Goal: Task Accomplishment & Management: Complete application form

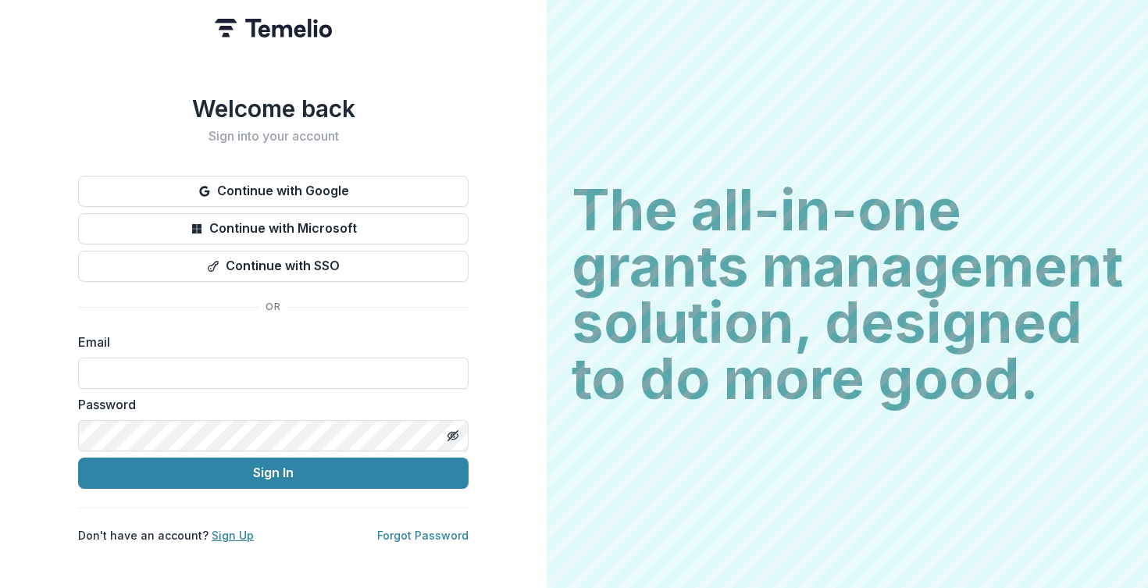
click at [229, 529] on link "Sign Up" at bounding box center [233, 535] width 42 height 13
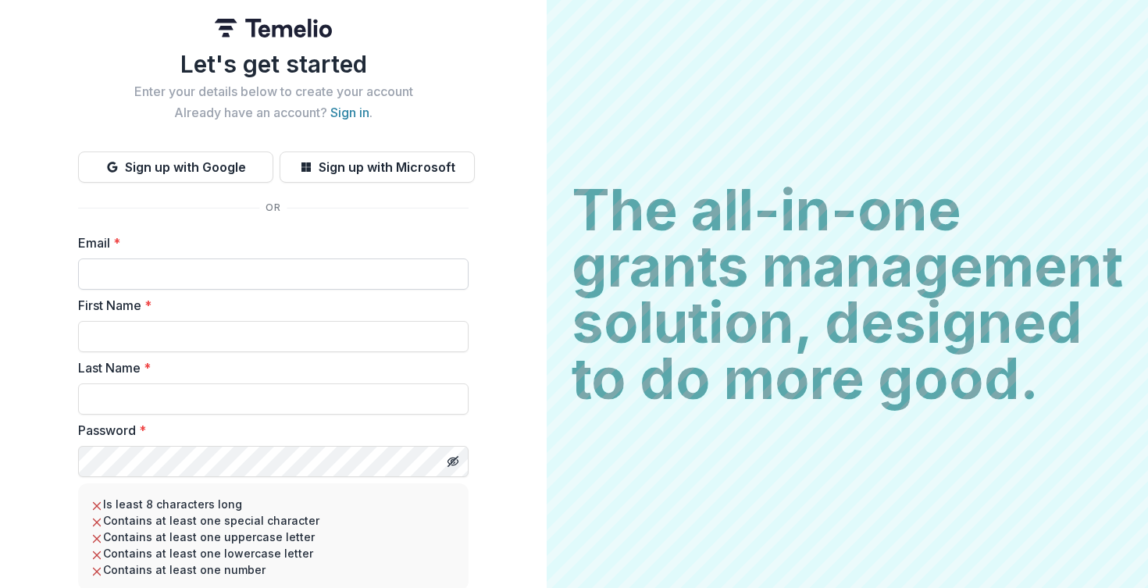
click at [219, 274] on input "Email *" at bounding box center [273, 274] width 391 height 31
type input "**********"
click at [229, 337] on input "First Name *" at bounding box center [273, 336] width 391 height 31
type input "*****"
type input "********"
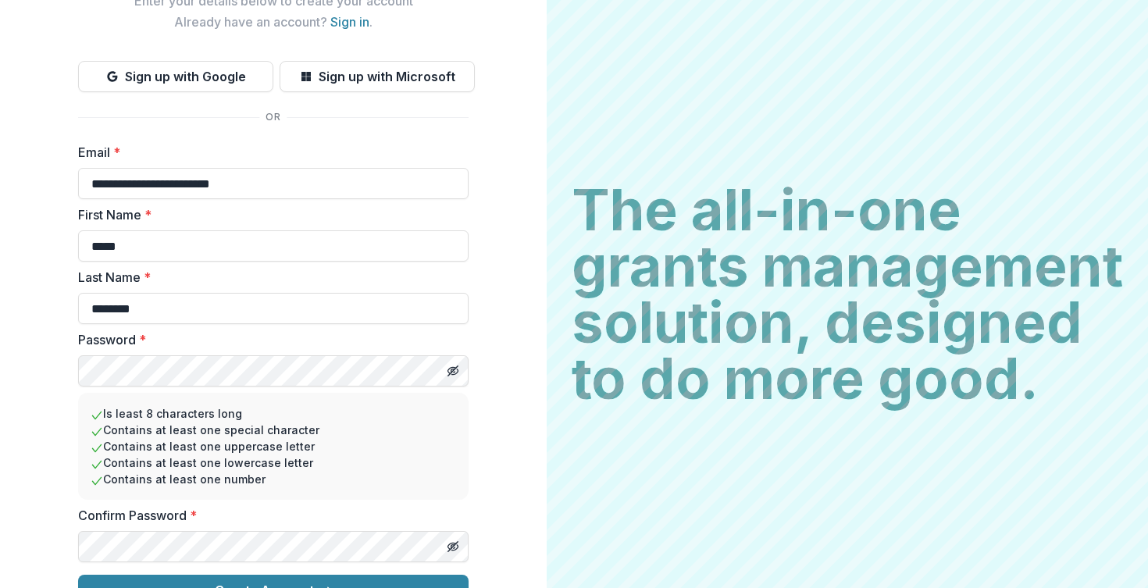
scroll to position [121, 0]
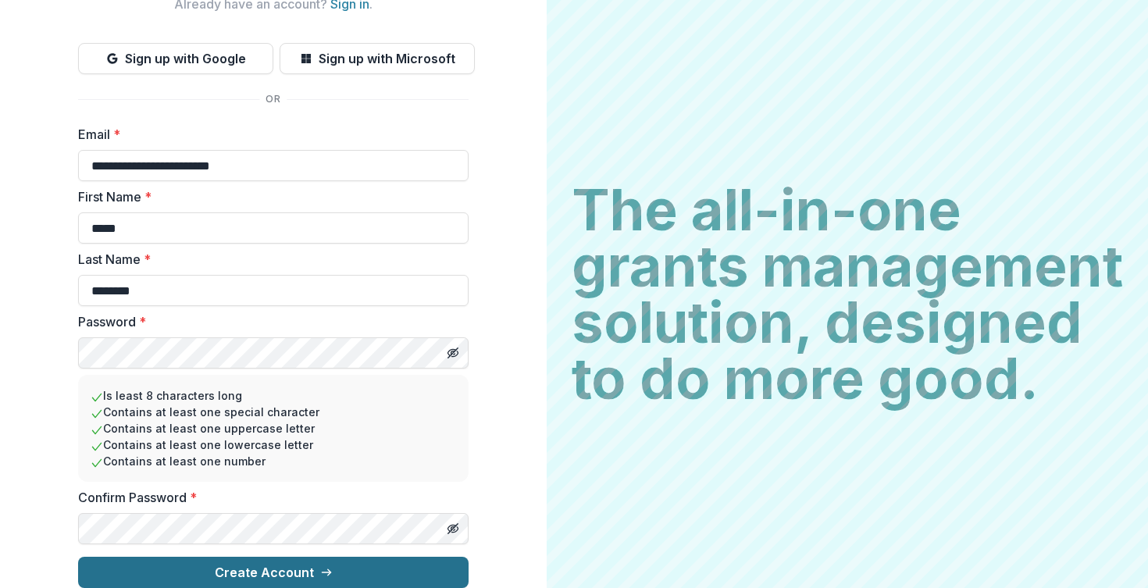
click at [307, 560] on button "Create Account" at bounding box center [273, 572] width 391 height 31
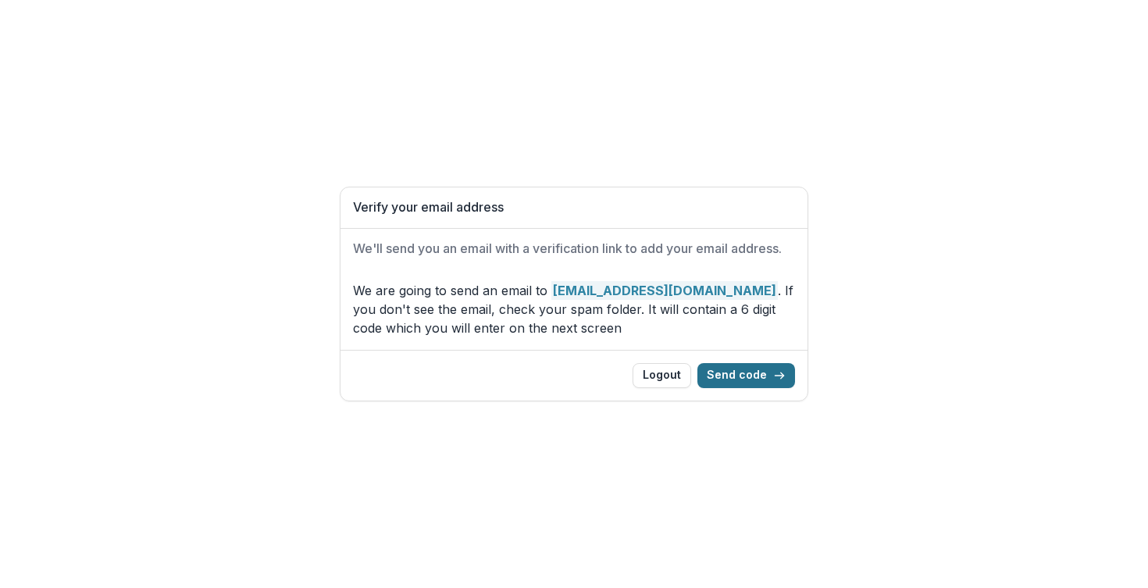
click at [765, 376] on button "Send code" at bounding box center [747, 375] width 98 height 25
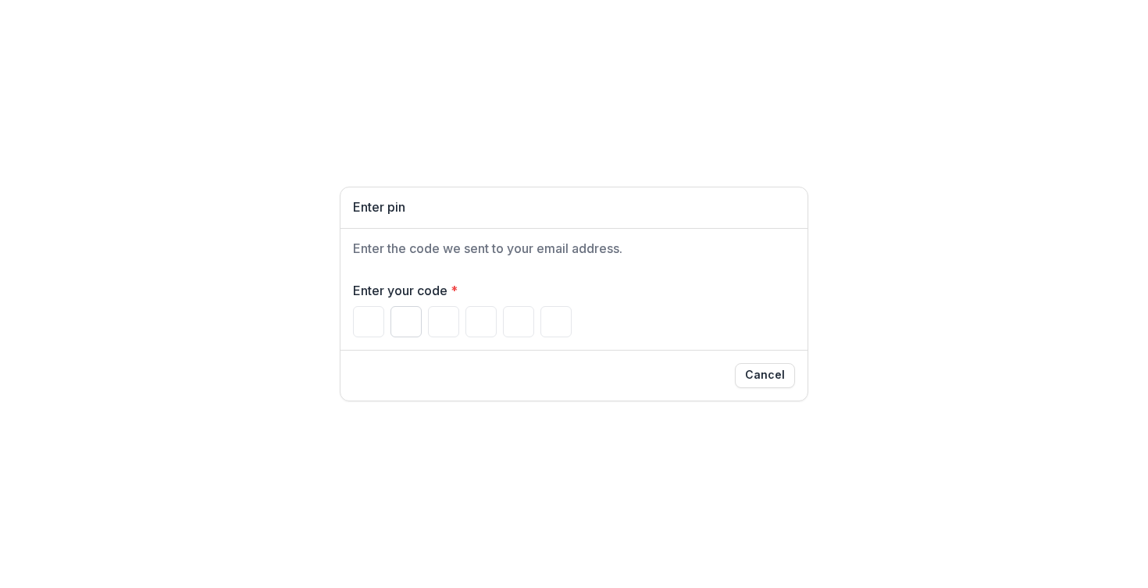
paste input "******"
type input "*"
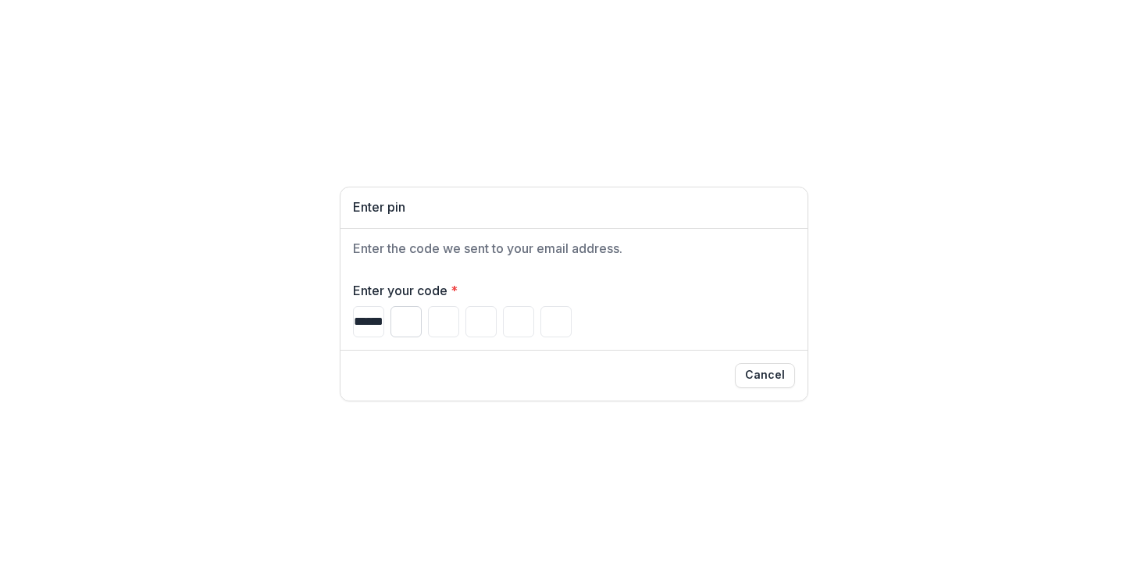
type input "*"
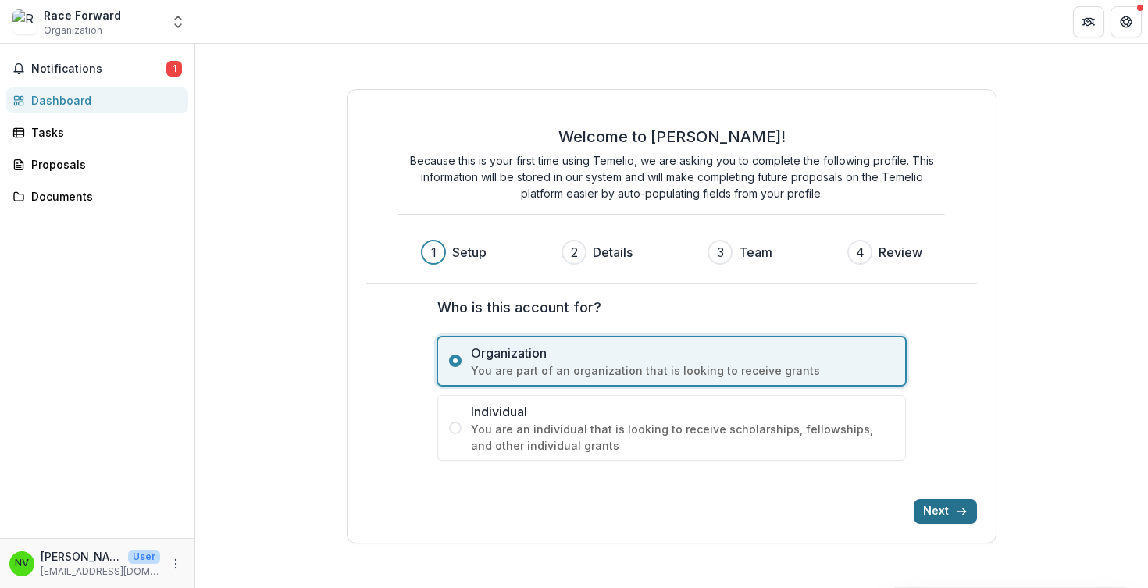
click at [941, 510] on button "Next" at bounding box center [945, 511] width 63 height 25
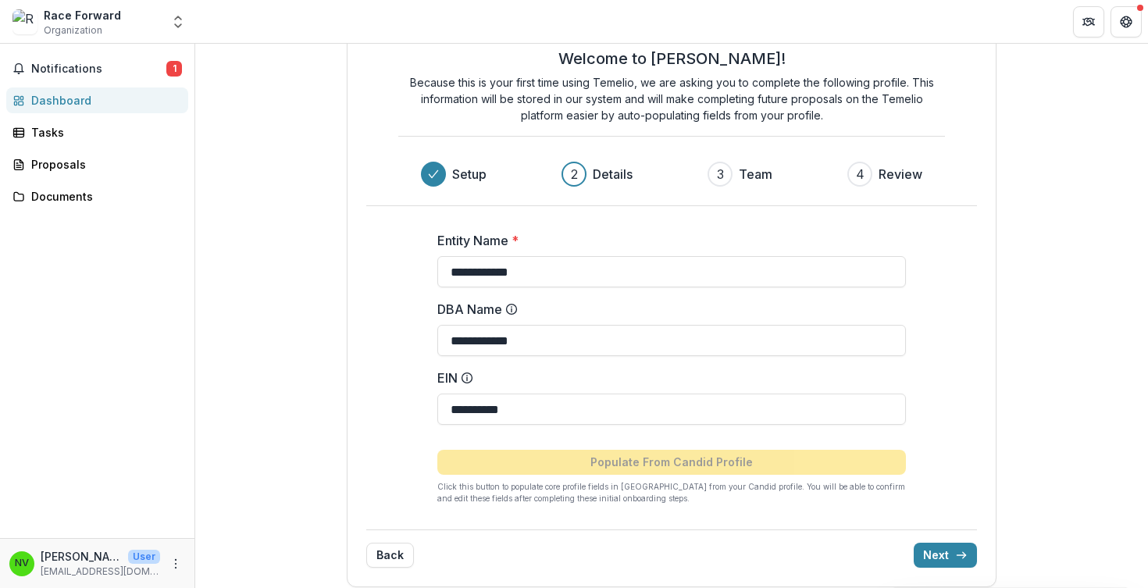
scroll to position [57, 0]
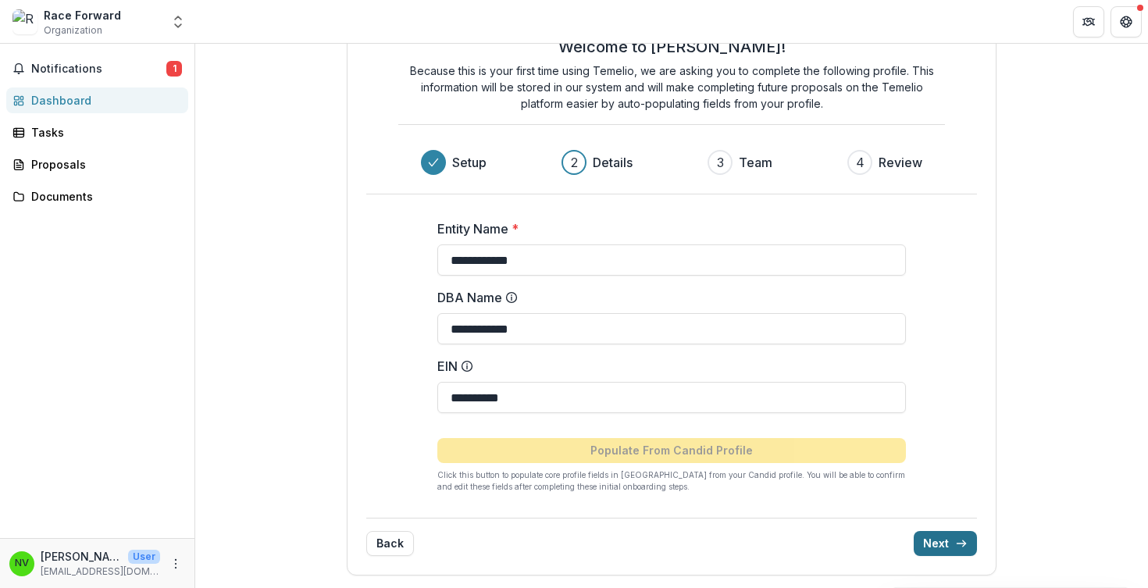
click at [930, 537] on button "Next" at bounding box center [945, 543] width 63 height 25
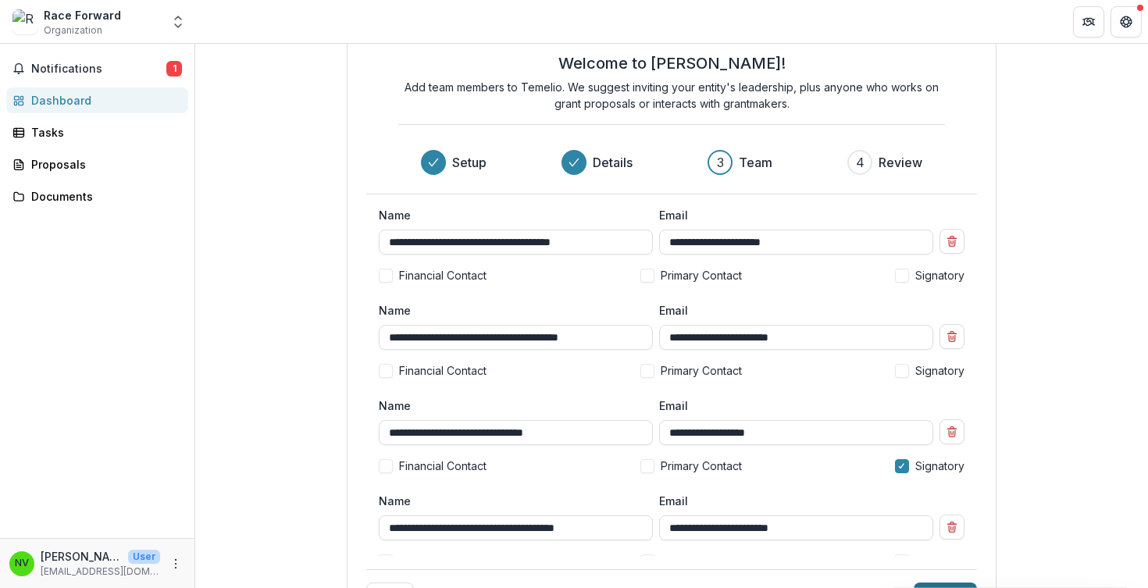
scroll to position [38, 0]
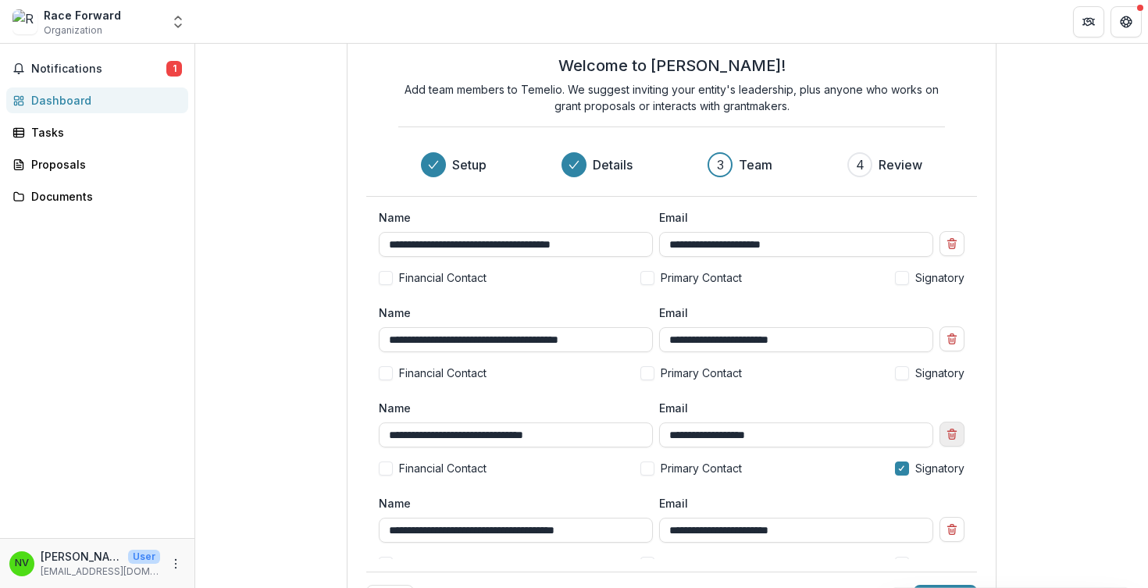
click at [947, 433] on icon "Remove team member" at bounding box center [952, 434] width 12 height 12
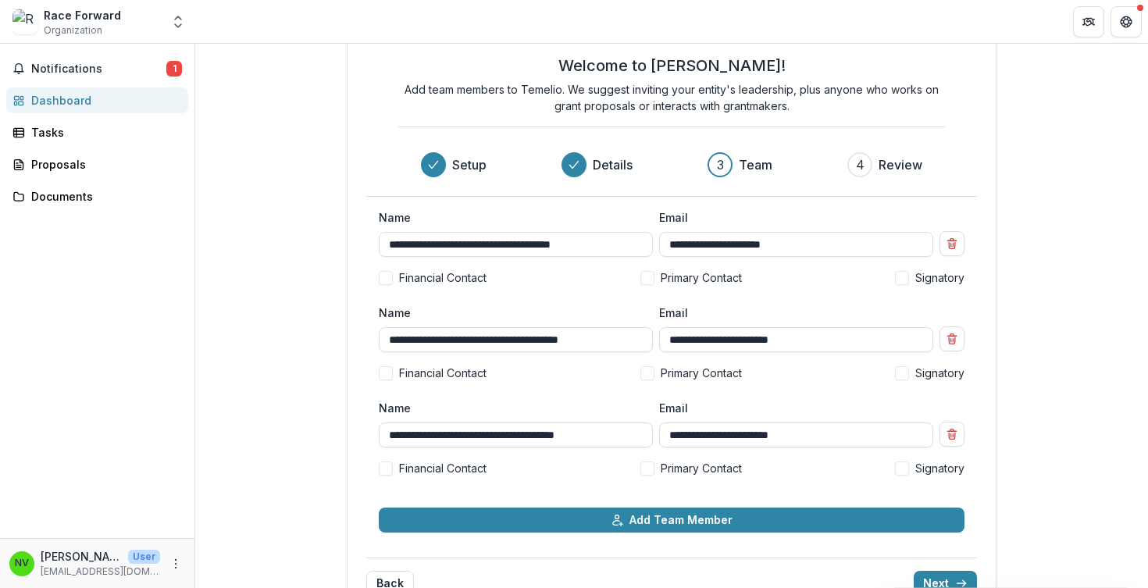
click at [895, 467] on span at bounding box center [902, 469] width 14 height 14
click at [946, 343] on icon "Remove team member" at bounding box center [952, 339] width 12 height 12
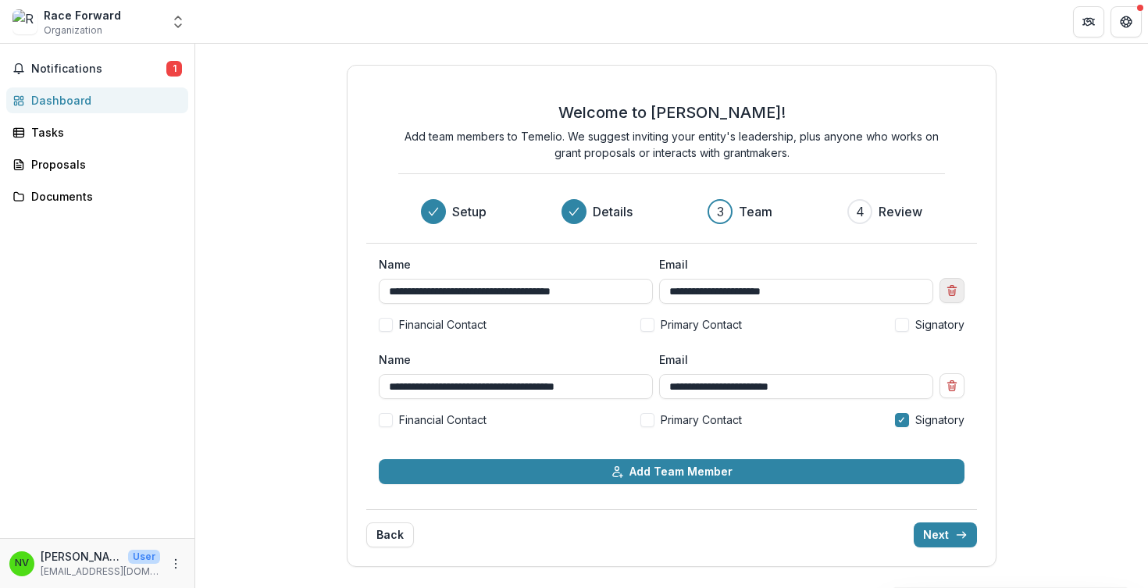
click at [951, 287] on icon "Remove team member" at bounding box center [952, 290] width 12 height 12
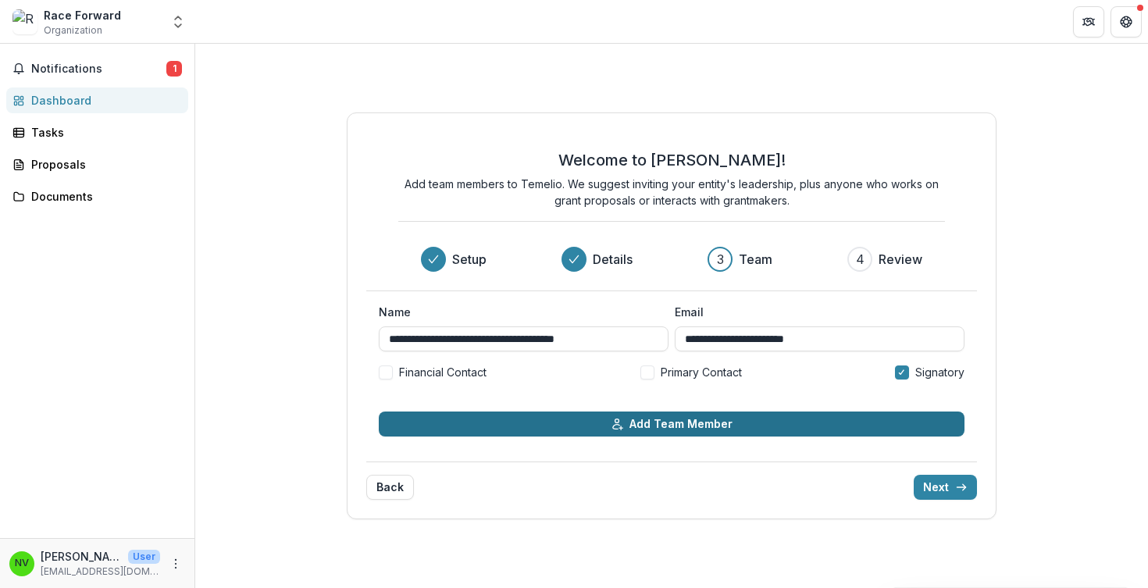
click at [702, 418] on button "Add Team Member" at bounding box center [672, 424] width 586 height 25
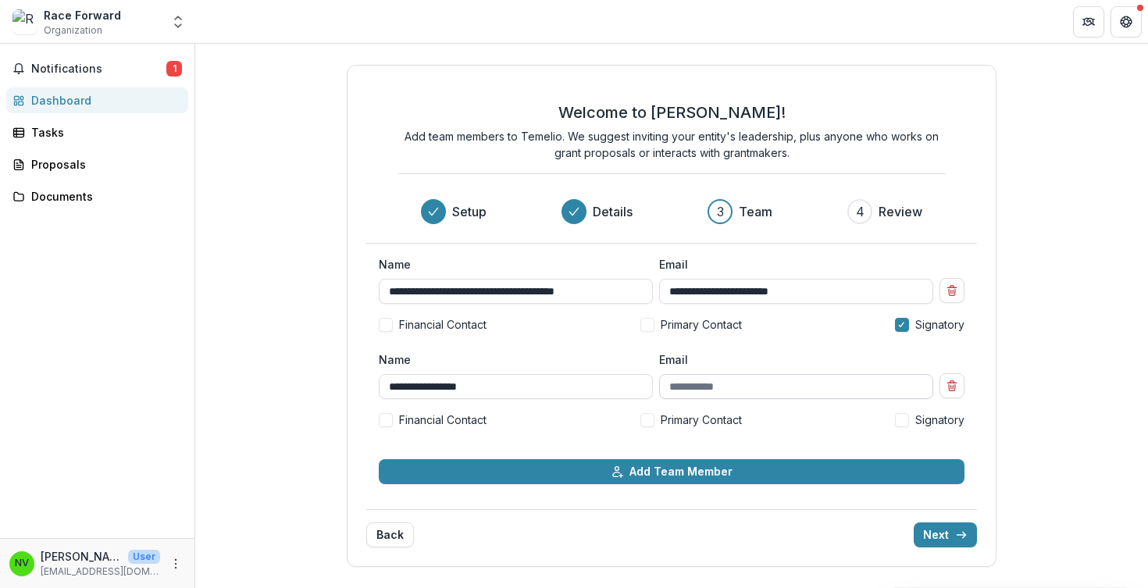
type input "**********"
click at [707, 379] on input "Email" at bounding box center [796, 386] width 274 height 25
type input "**********"
click at [655, 418] on label "Primary Contact" at bounding box center [692, 420] width 102 height 16
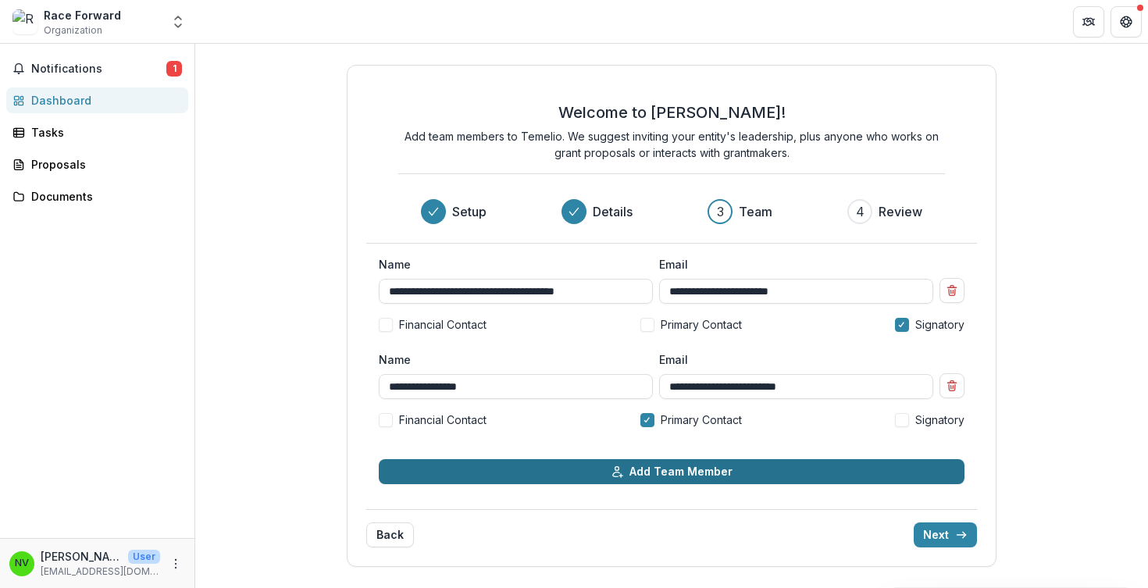
click at [725, 478] on button "Add Team Member" at bounding box center [672, 471] width 586 height 25
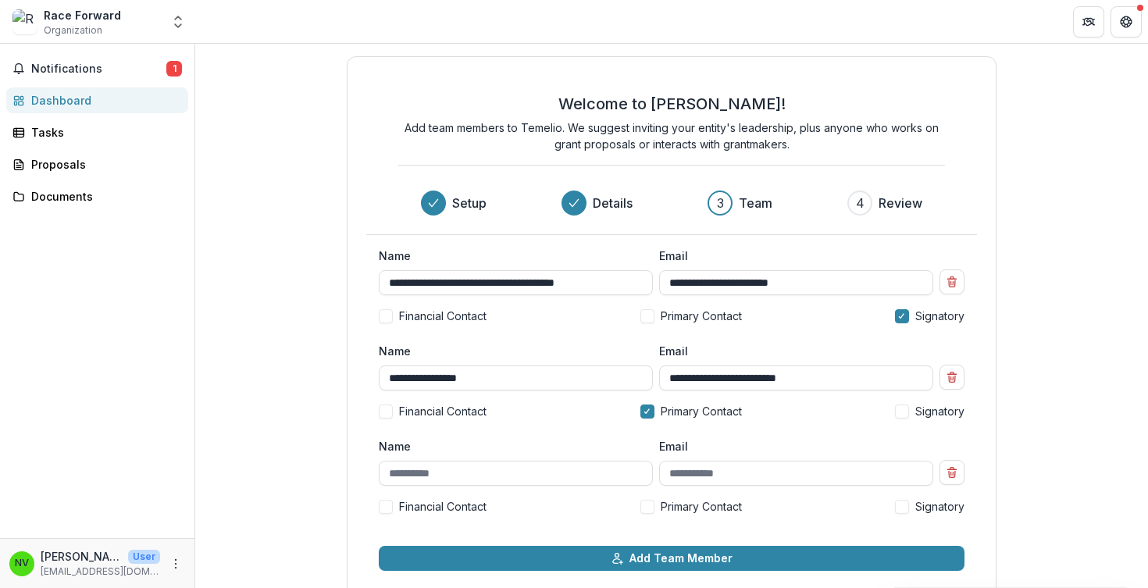
scroll to position [78, 0]
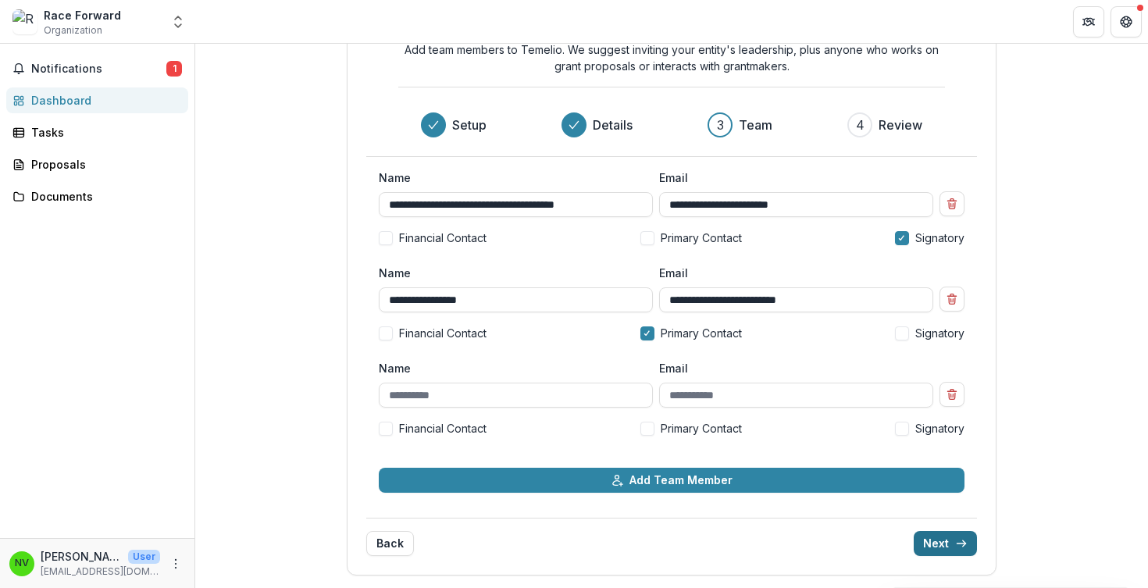
click at [942, 538] on button "Next" at bounding box center [945, 543] width 63 height 25
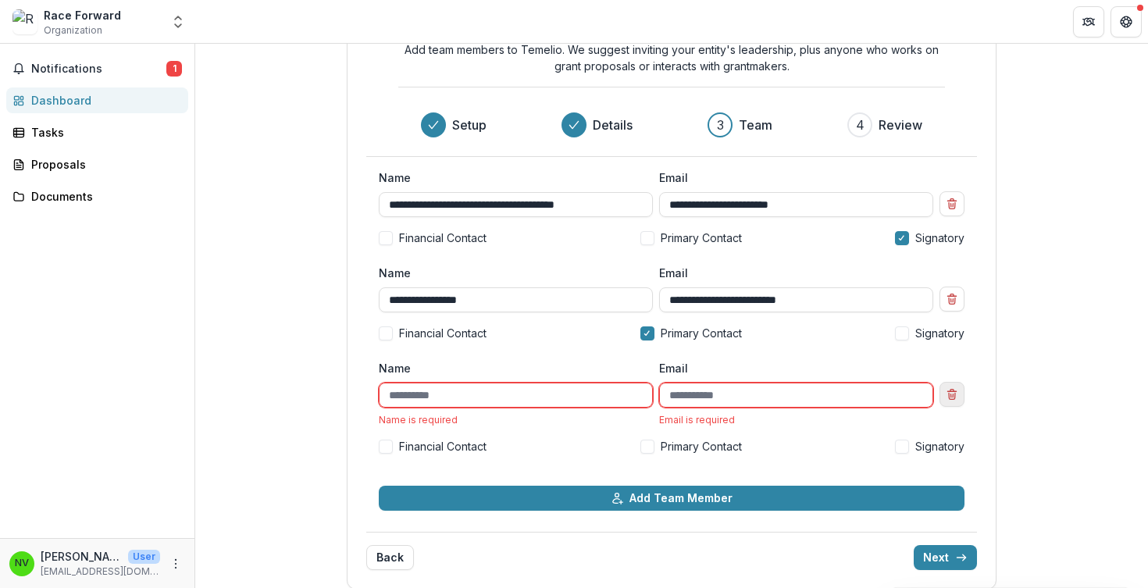
click at [946, 390] on icon "Remove team member" at bounding box center [952, 394] width 12 height 12
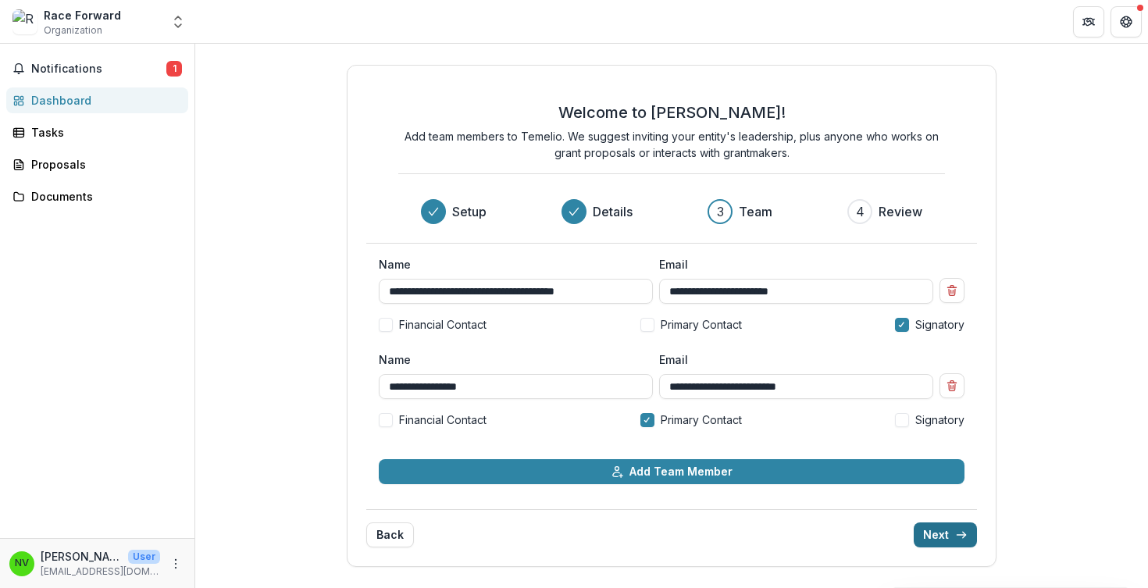
click at [943, 542] on button "Next" at bounding box center [945, 535] width 63 height 25
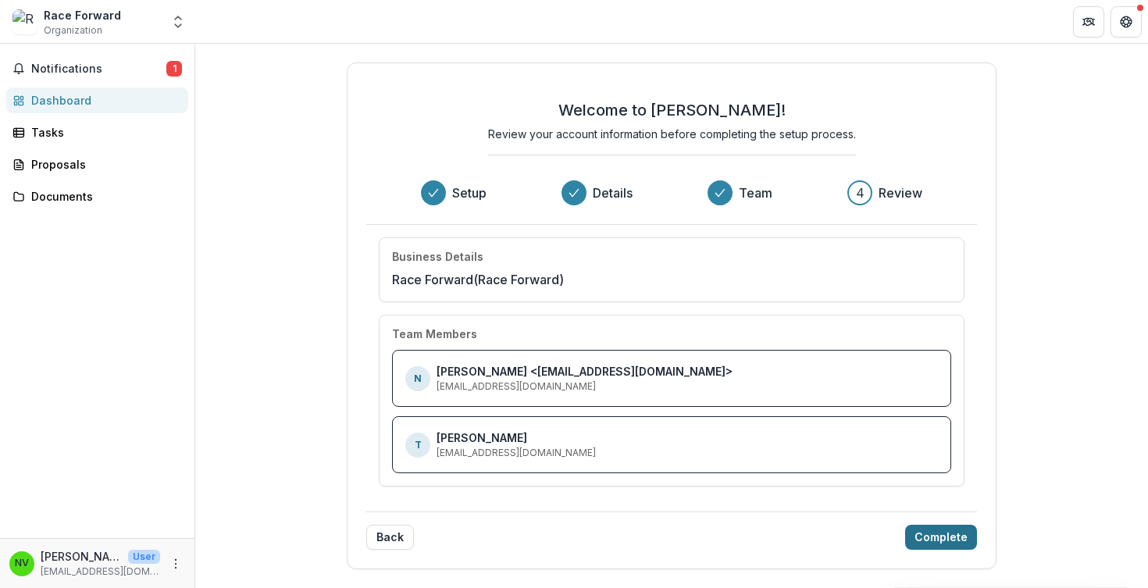
click at [943, 542] on button "Complete" at bounding box center [941, 537] width 72 height 25
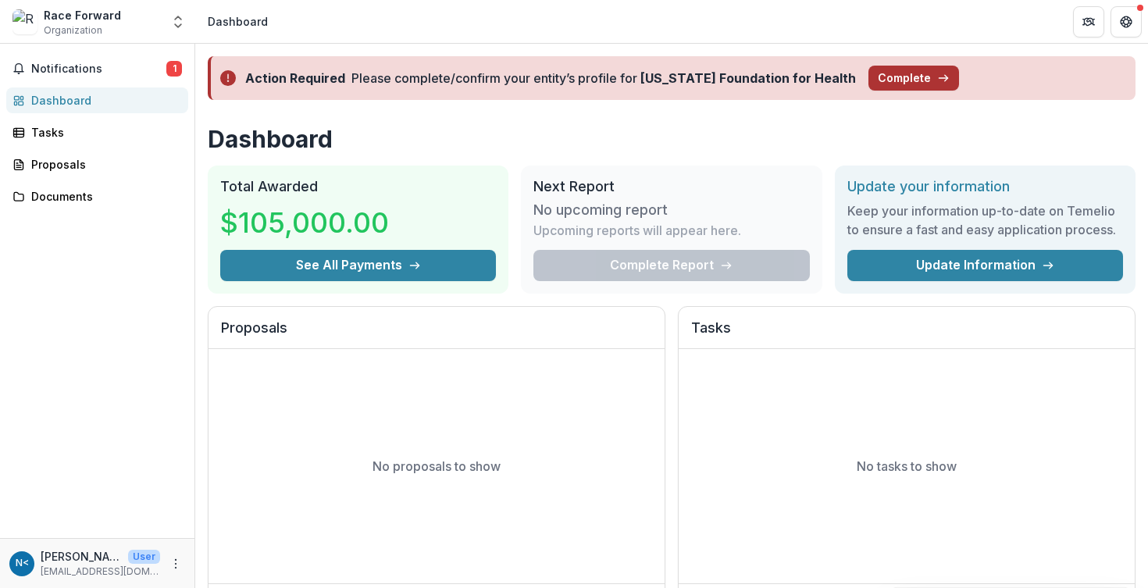
click at [895, 80] on button "Complete" at bounding box center [914, 78] width 91 height 25
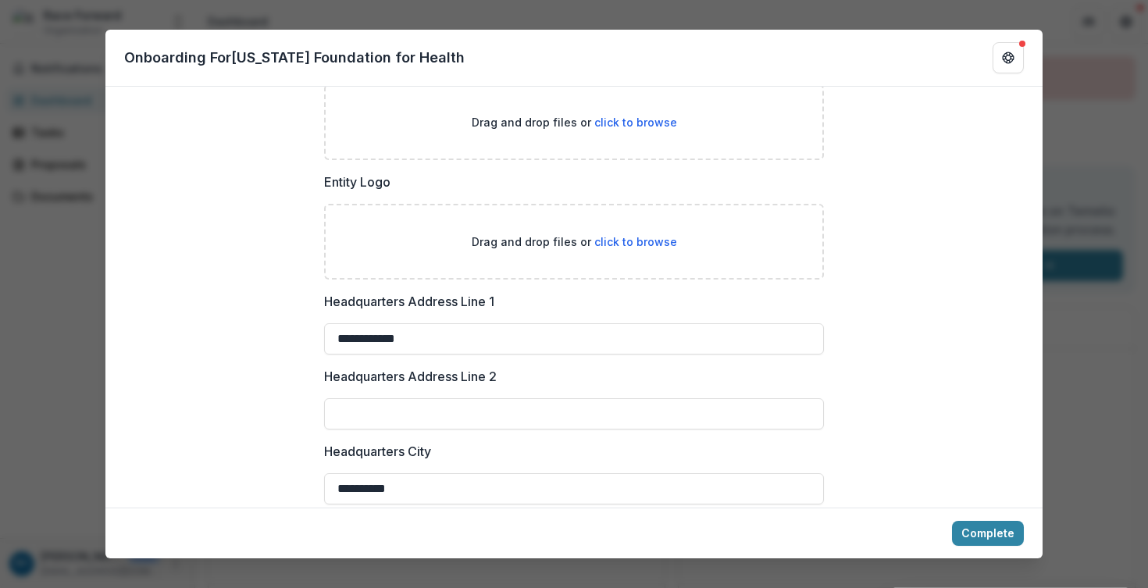
scroll to position [1592, 0]
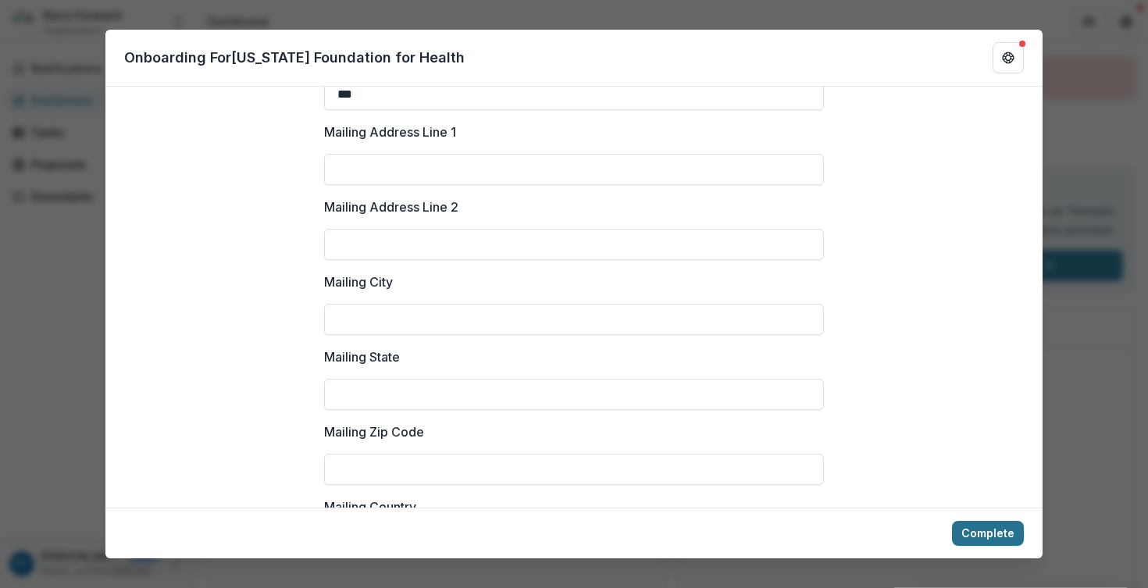
click at [991, 535] on button "Complete" at bounding box center [988, 533] width 72 height 25
